Goal: Information Seeking & Learning: Check status

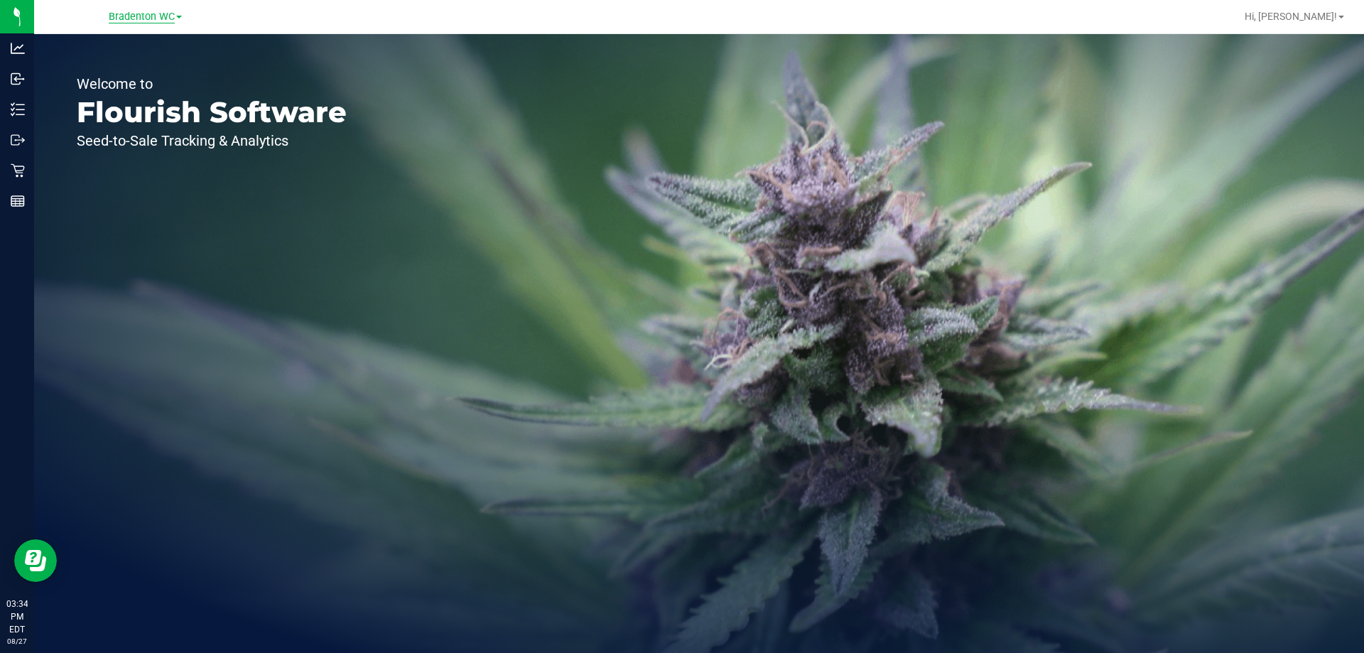
click at [146, 16] on span "Bradenton WC" at bounding box center [142, 17] width 66 height 13
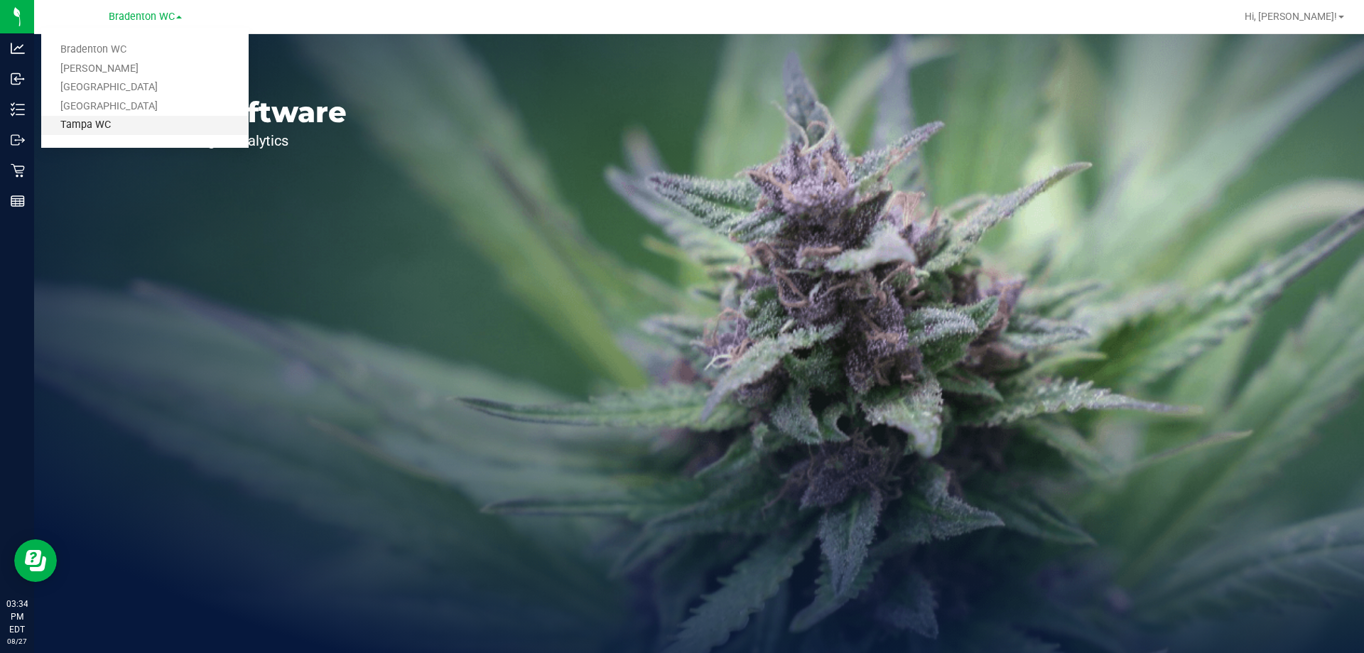
click at [140, 124] on link "Tampa WC" at bounding box center [144, 125] width 207 height 19
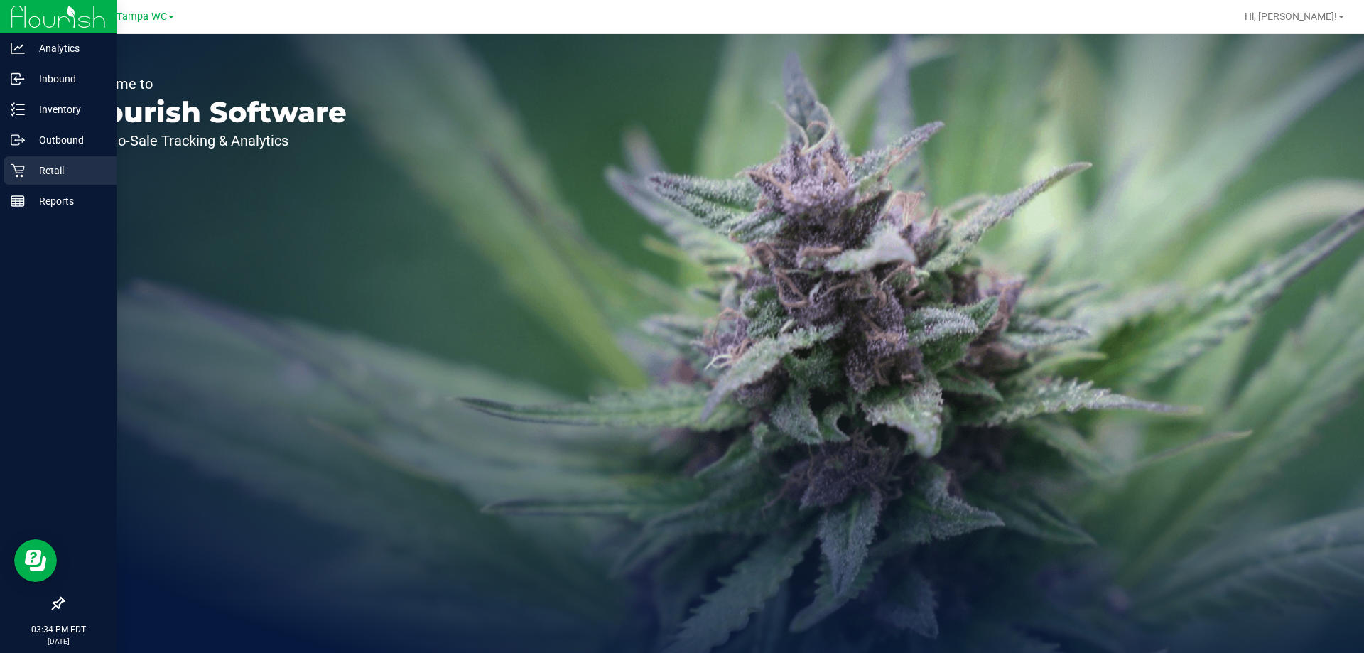
click at [38, 169] on p "Retail" at bounding box center [67, 170] width 85 height 17
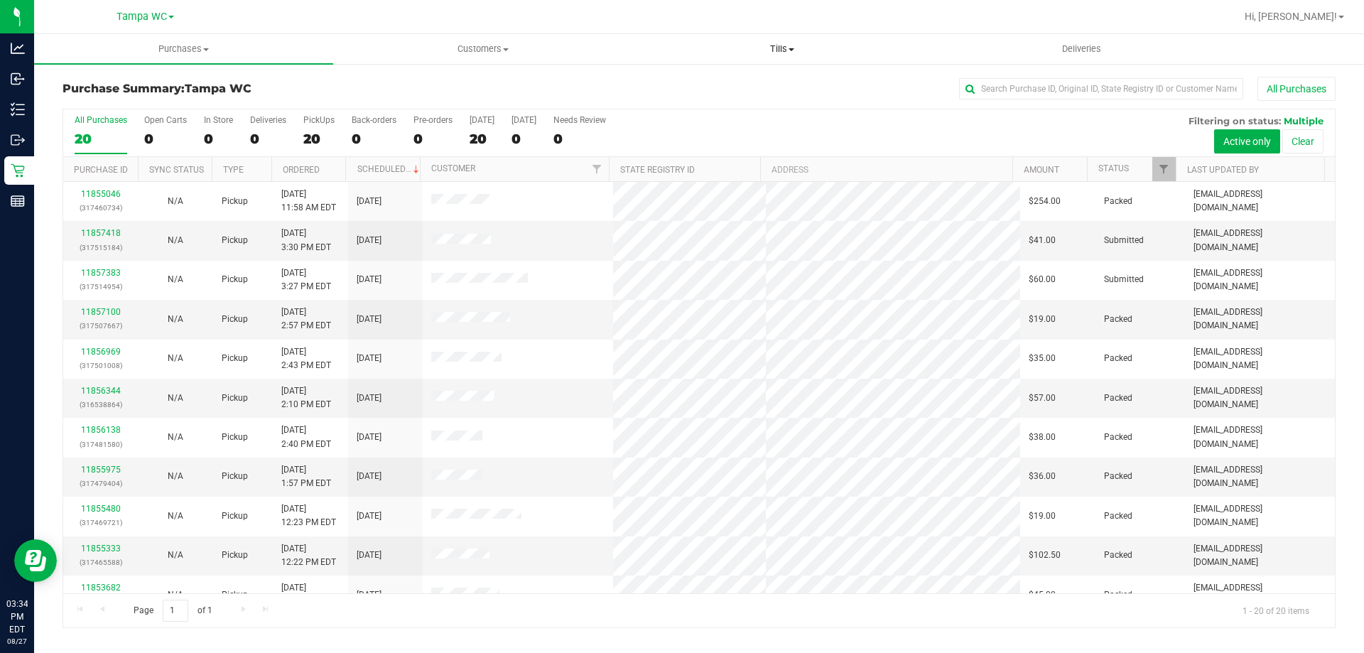
click at [765, 57] on uib-tab-heading "Tills Manage tills Reconcile e-payments" at bounding box center [782, 49] width 298 height 28
click at [758, 78] on li "Manage tills" at bounding box center [781, 85] width 299 height 17
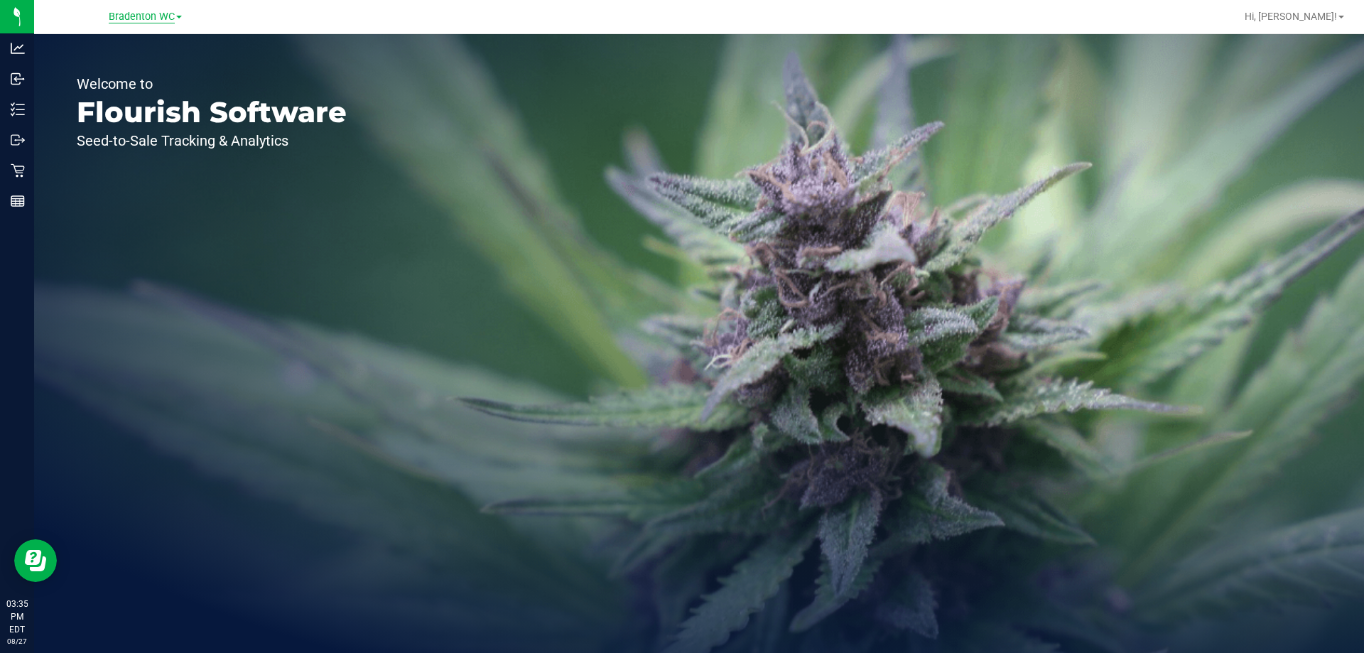
click at [168, 19] on span "Bradenton WC" at bounding box center [142, 17] width 66 height 13
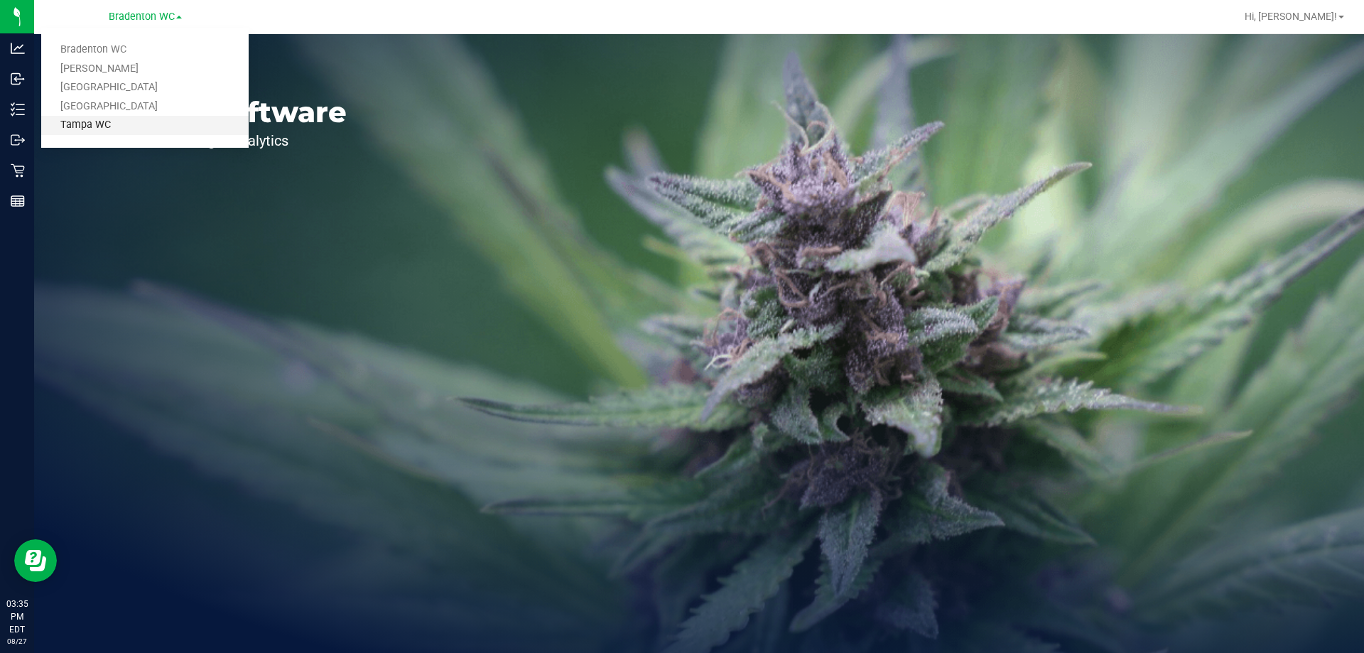
click at [128, 119] on link "Tampa WC" at bounding box center [144, 125] width 207 height 19
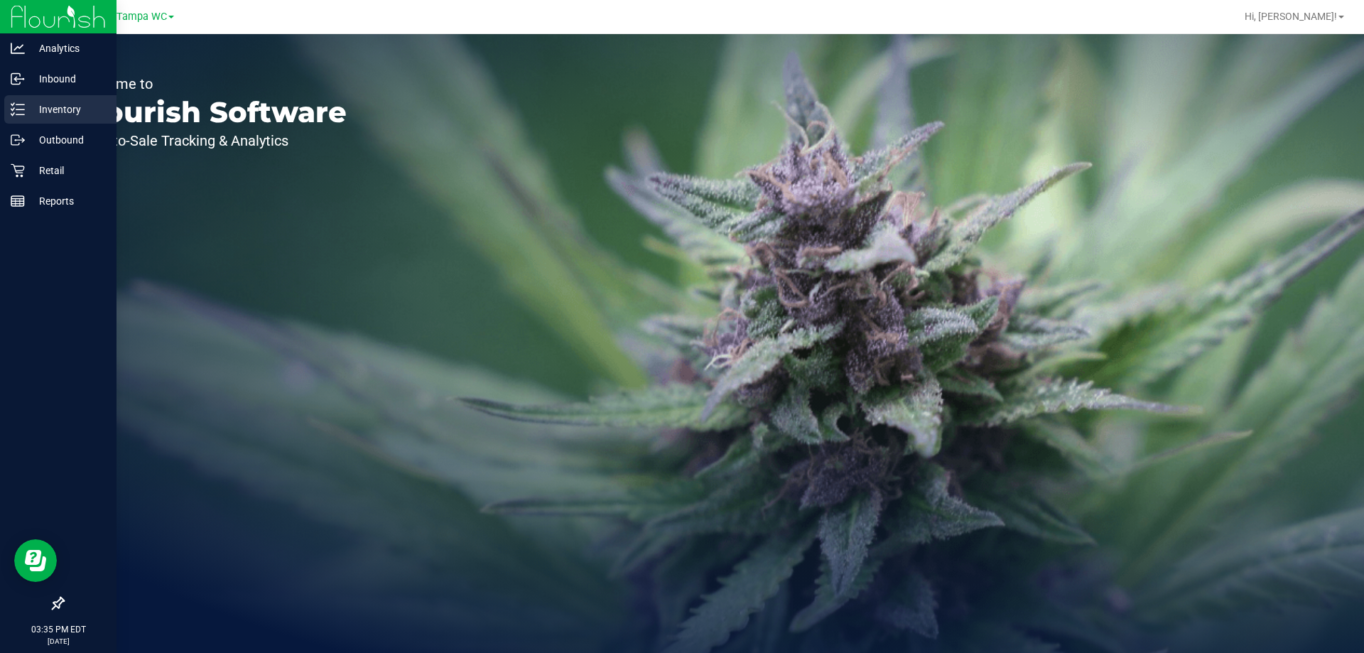
click at [49, 104] on p "Inventory" at bounding box center [67, 109] width 85 height 17
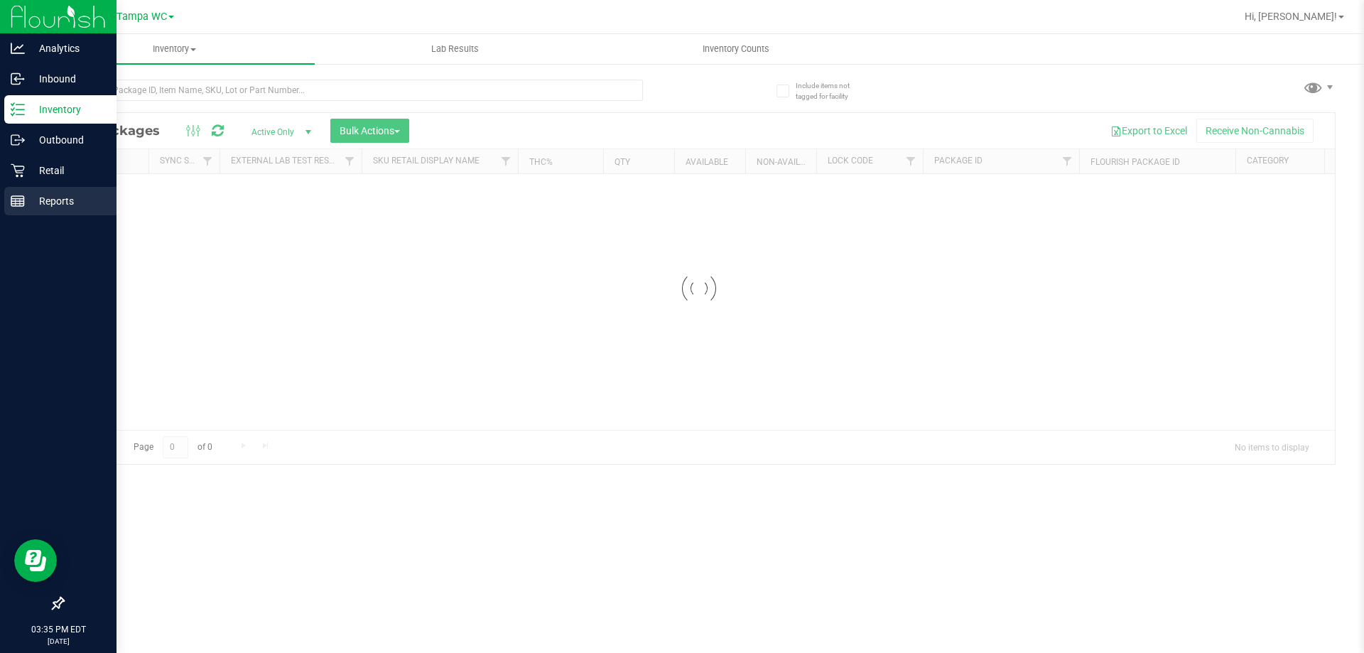
click at [54, 196] on p "Reports" at bounding box center [67, 201] width 85 height 17
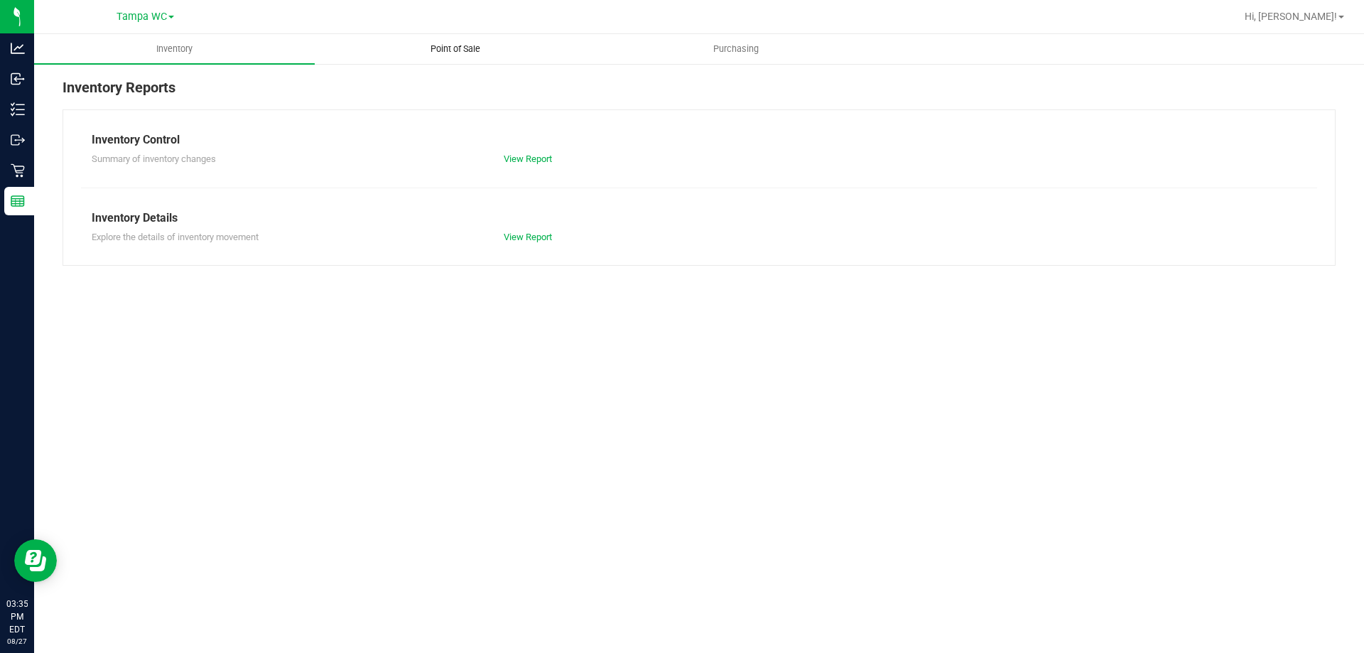
click at [500, 58] on uib-tab-heading "Point of Sale" at bounding box center [454, 49] width 279 height 28
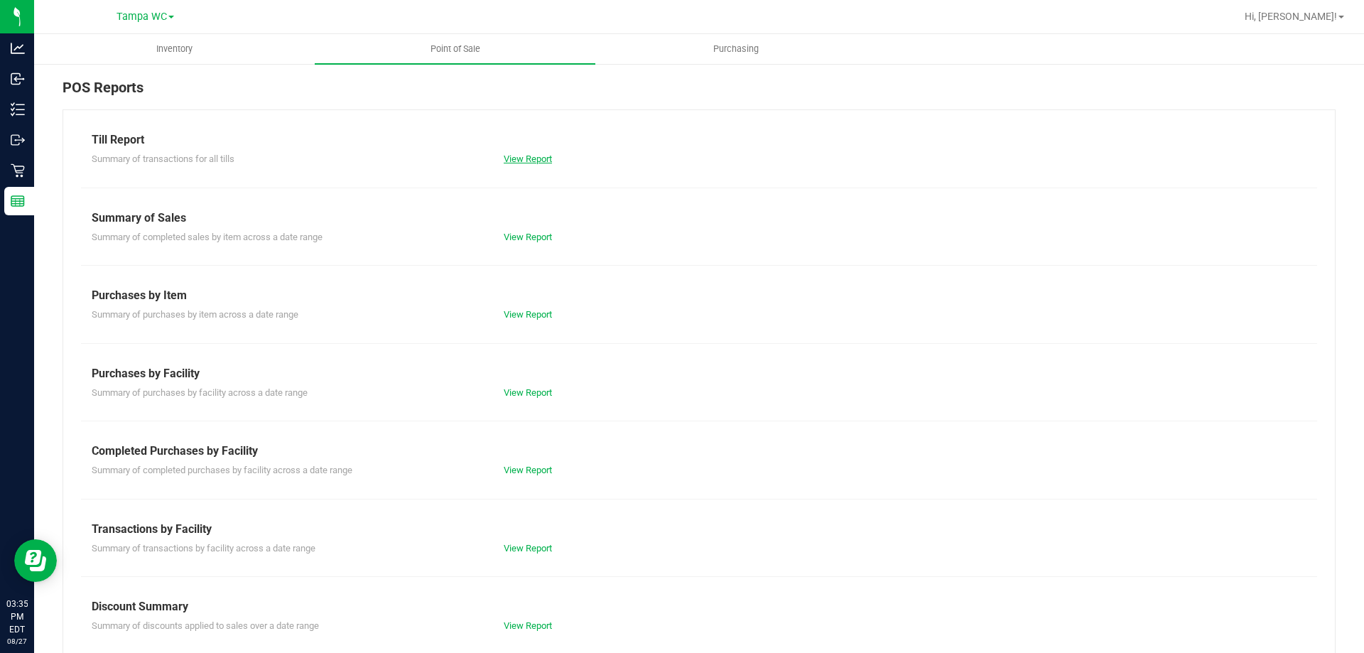
click at [524, 158] on link "View Report" at bounding box center [528, 158] width 48 height 11
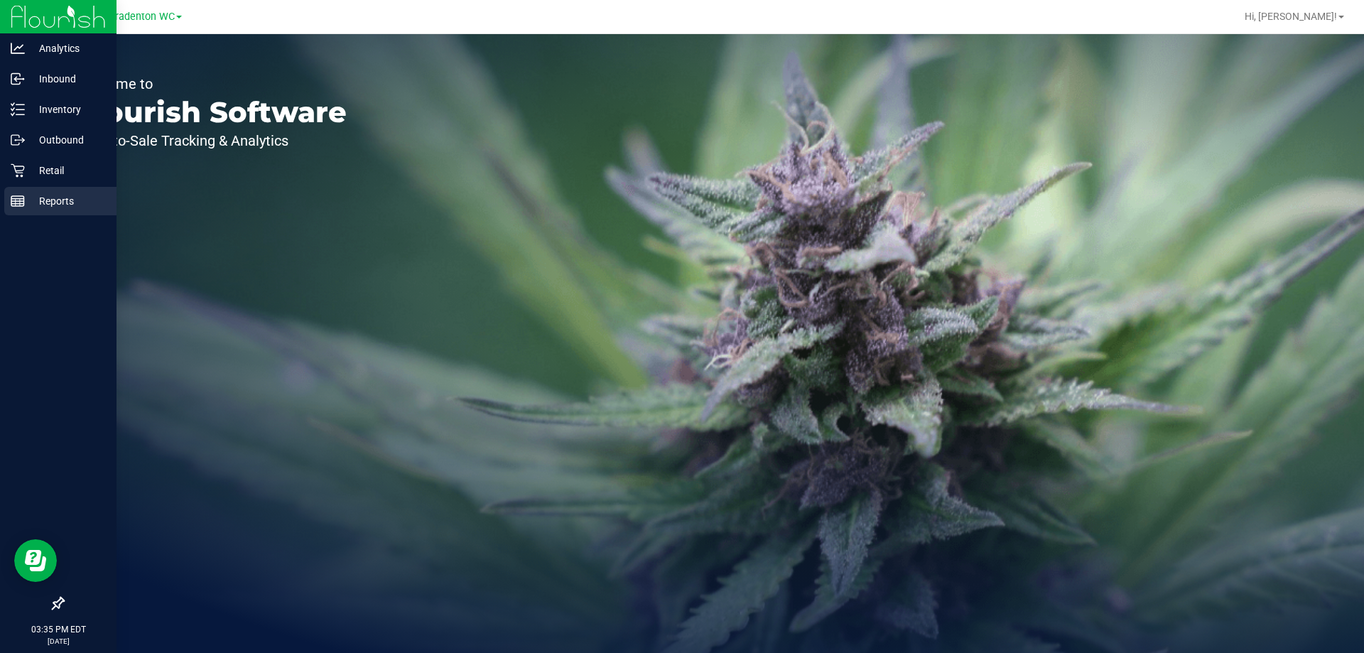
click at [17, 194] on icon at bounding box center [18, 201] width 14 height 14
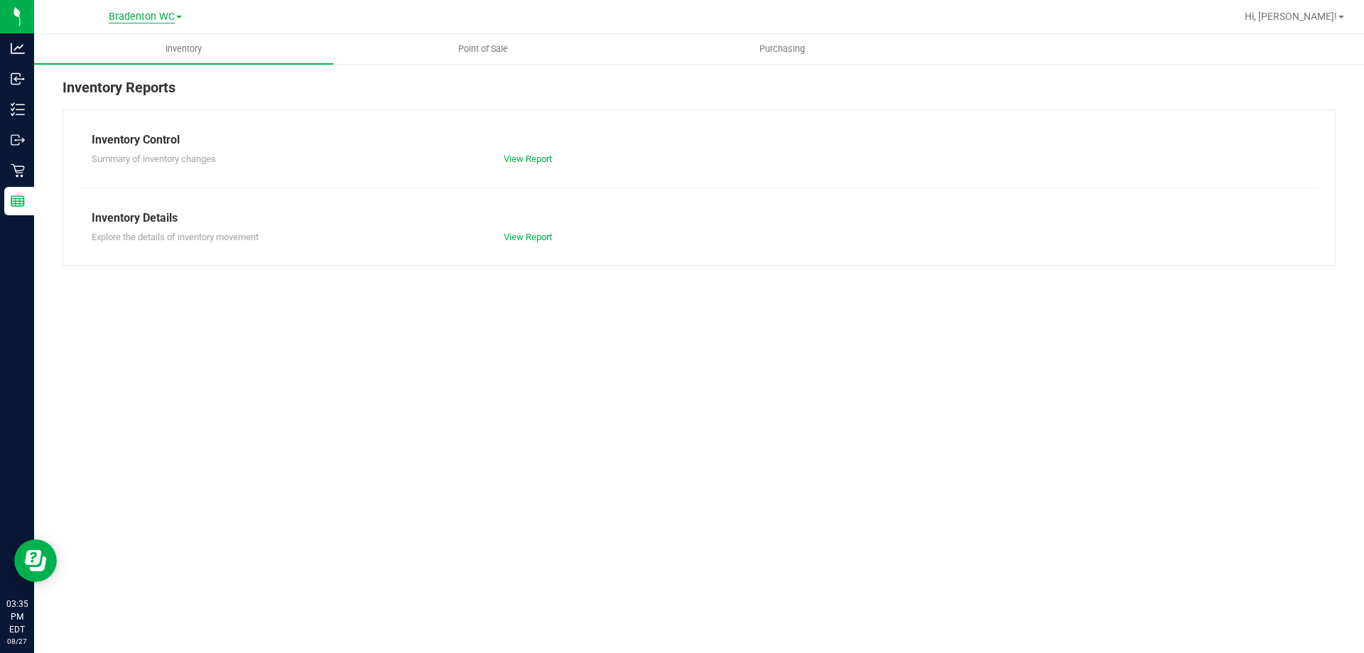
click at [167, 16] on span "Bradenton WC" at bounding box center [142, 17] width 66 height 13
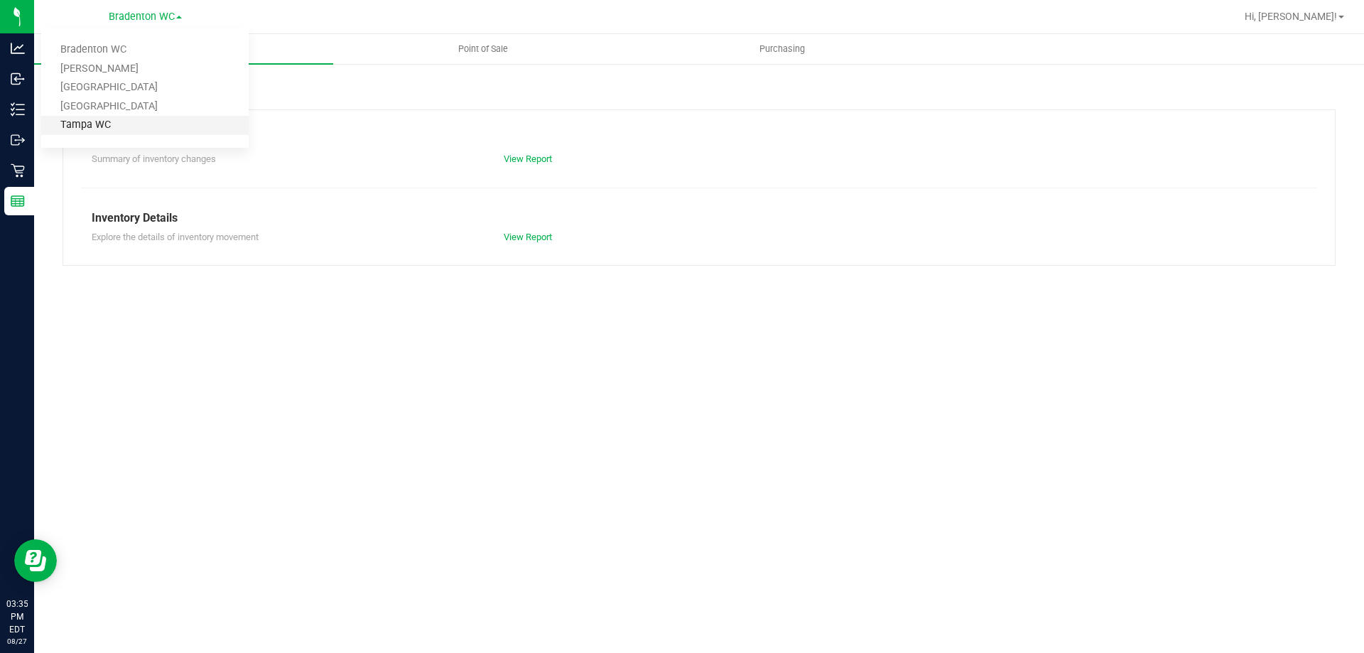
click at [107, 119] on link "Tampa WC" at bounding box center [144, 125] width 207 height 19
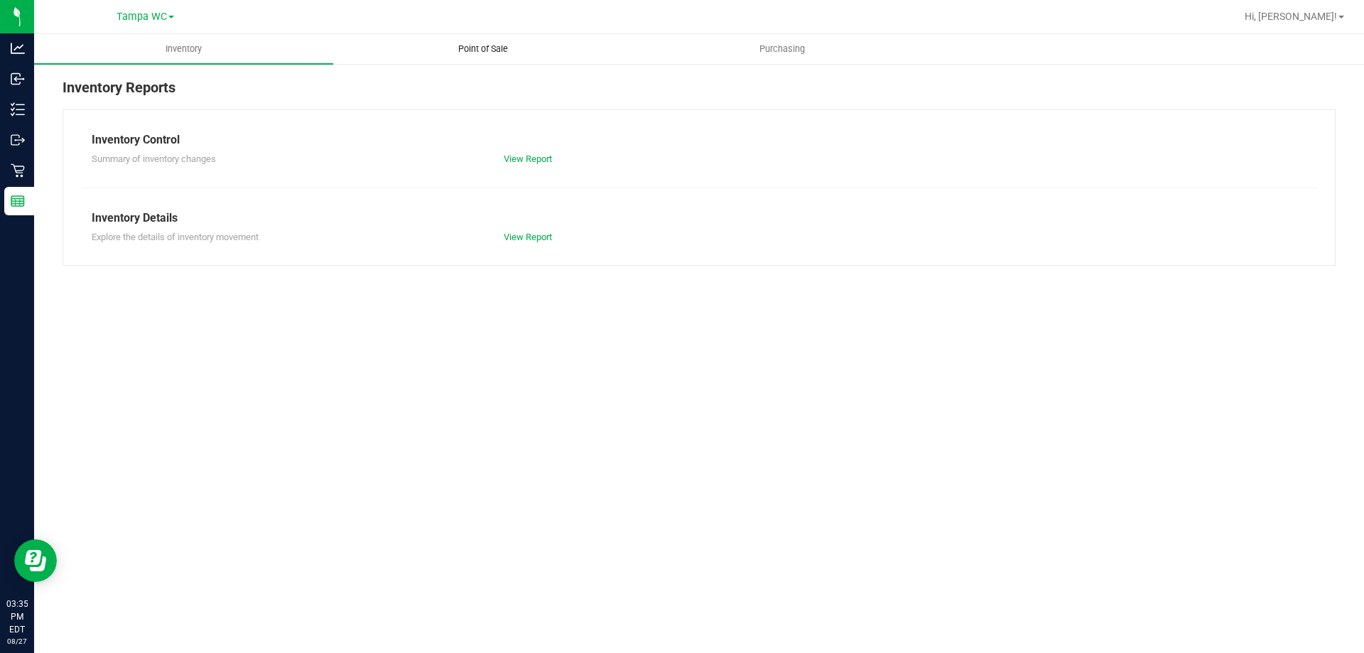
click at [481, 50] on span "Point of Sale" at bounding box center [483, 49] width 88 height 13
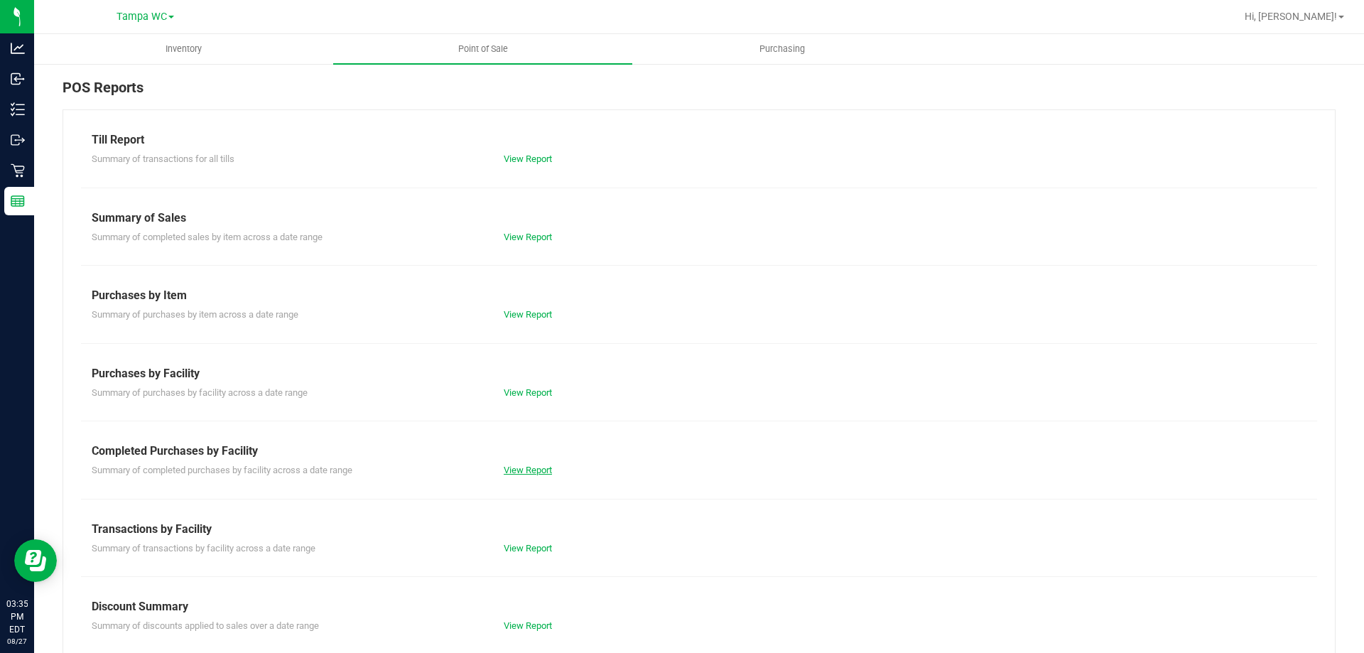
click at [543, 467] on link "View Report" at bounding box center [528, 470] width 48 height 11
